Goal: Information Seeking & Learning: Stay updated

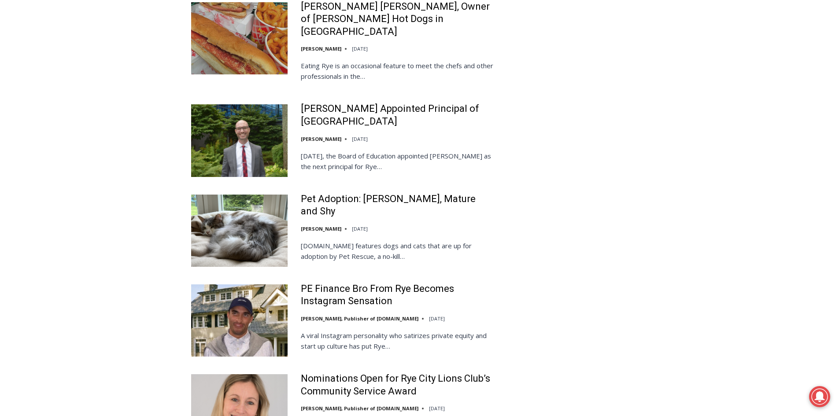
scroll to position [1849, 0]
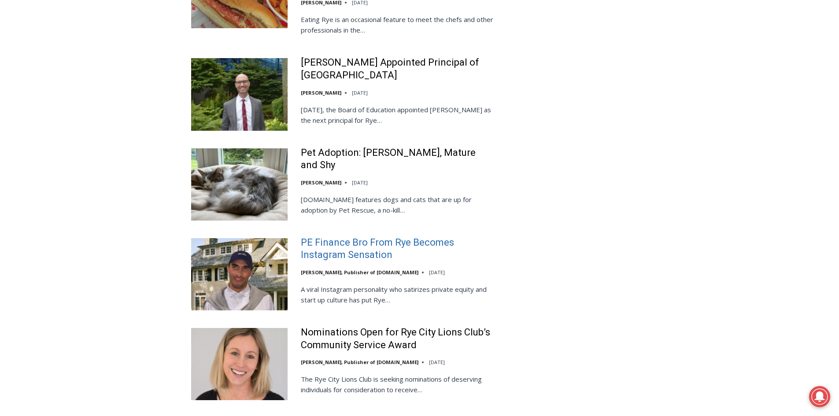
click at [359, 236] on link "PE Finance Bro From Rye Becomes Instagram Sensation" at bounding box center [397, 248] width 193 height 25
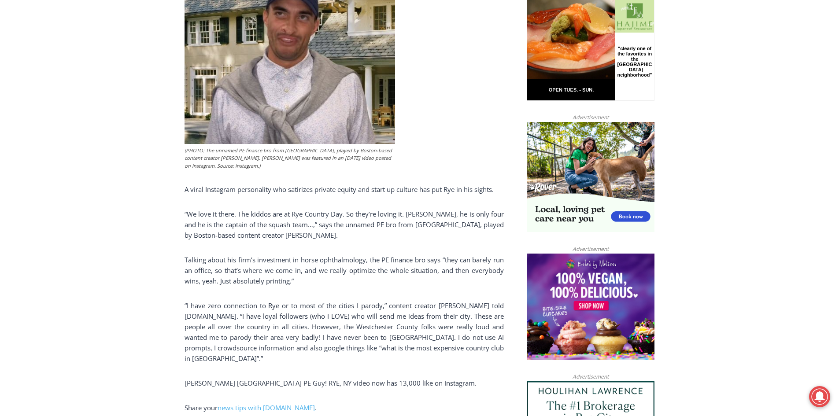
scroll to position [484, 0]
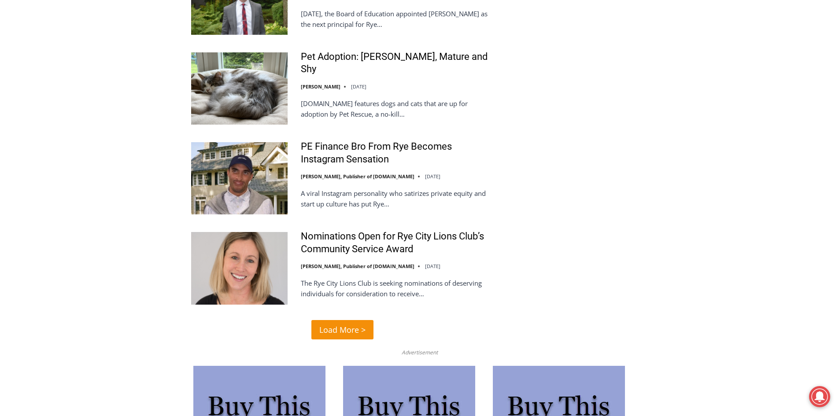
scroll to position [2068, 0]
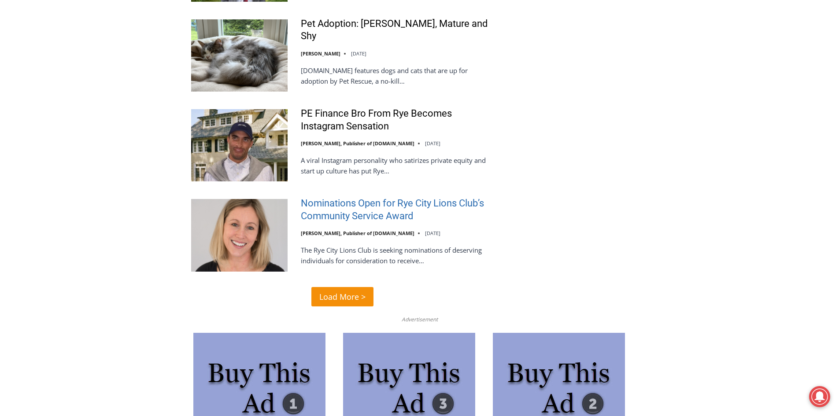
click at [385, 197] on link "Nominations Open for Rye City Lions Club’s Community Service Award" at bounding box center [397, 209] width 193 height 25
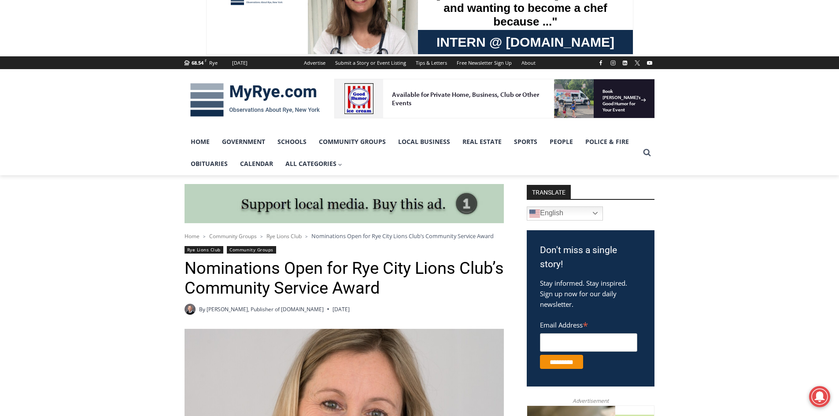
scroll to position [44, 0]
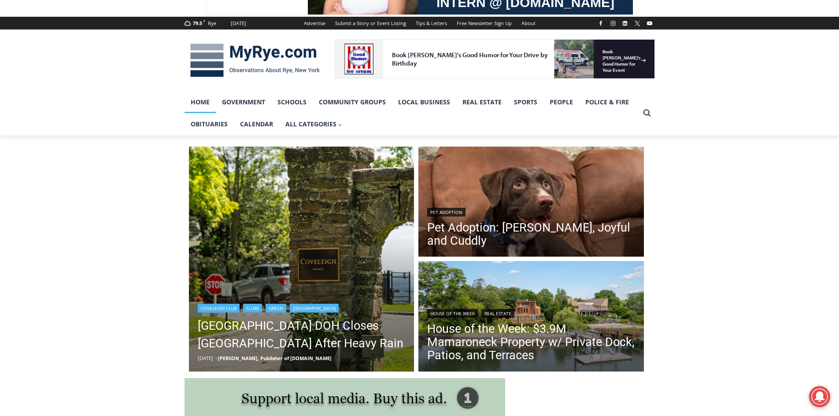
scroll to position [87, 0]
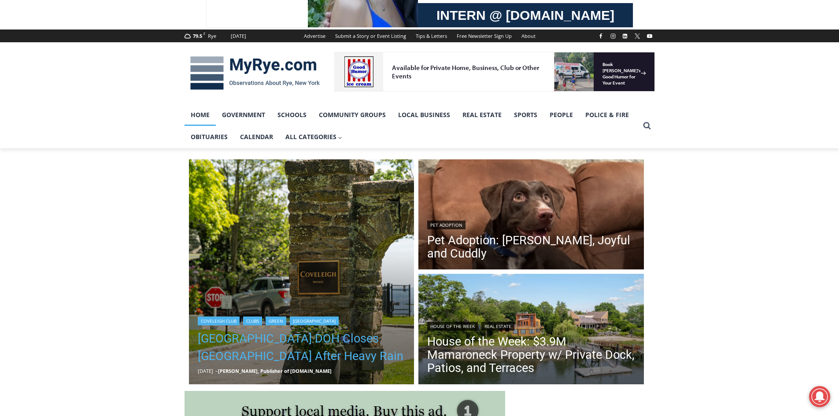
click at [248, 333] on link "[GEOGRAPHIC_DATA] DOH Closes [GEOGRAPHIC_DATA] After Heavy Rain" at bounding box center [302, 347] width 208 height 35
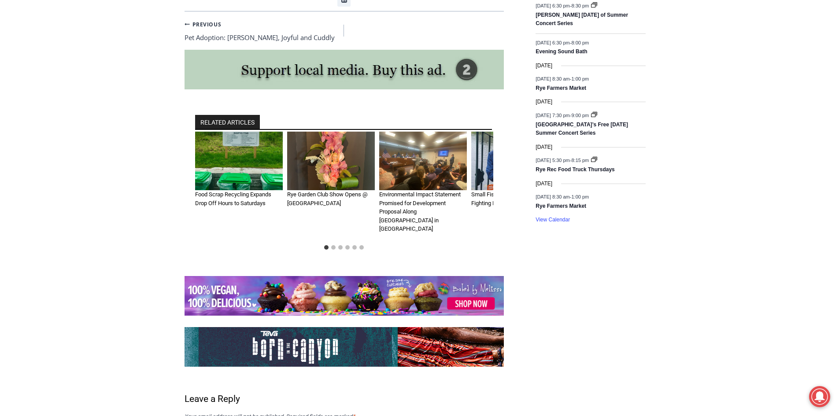
scroll to position [1215, 0]
